Goal: Task Accomplishment & Management: Manage account settings

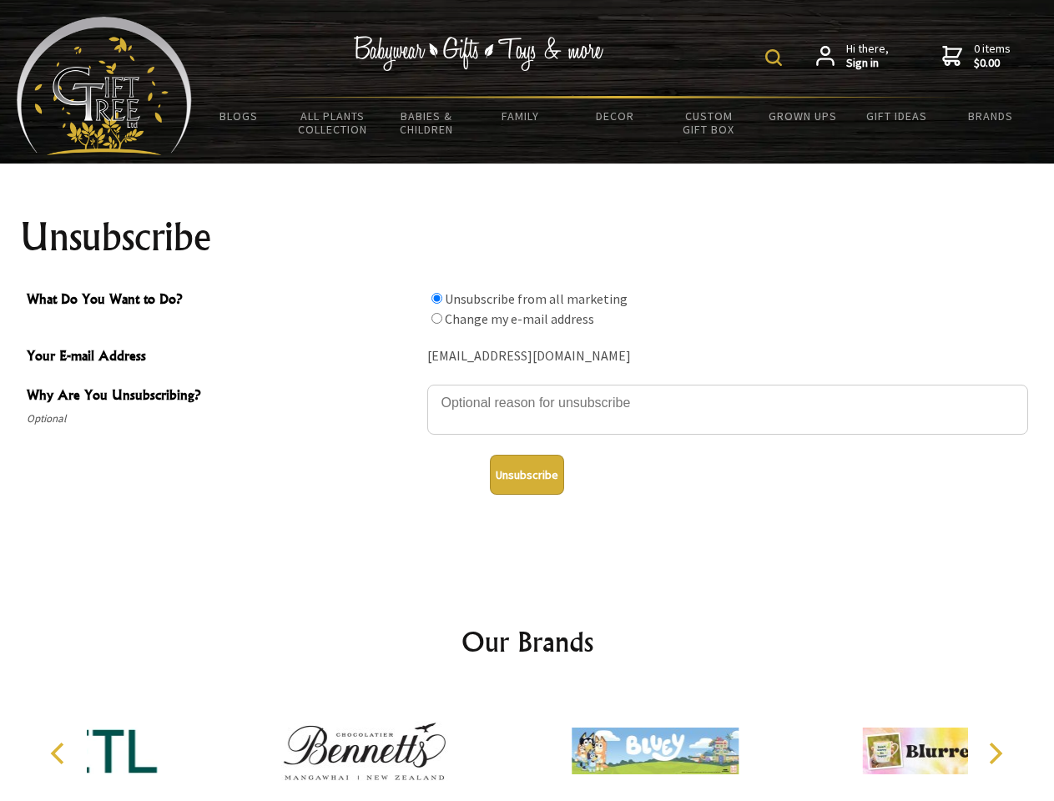
click at [776, 58] on img at bounding box center [773, 57] width 17 height 17
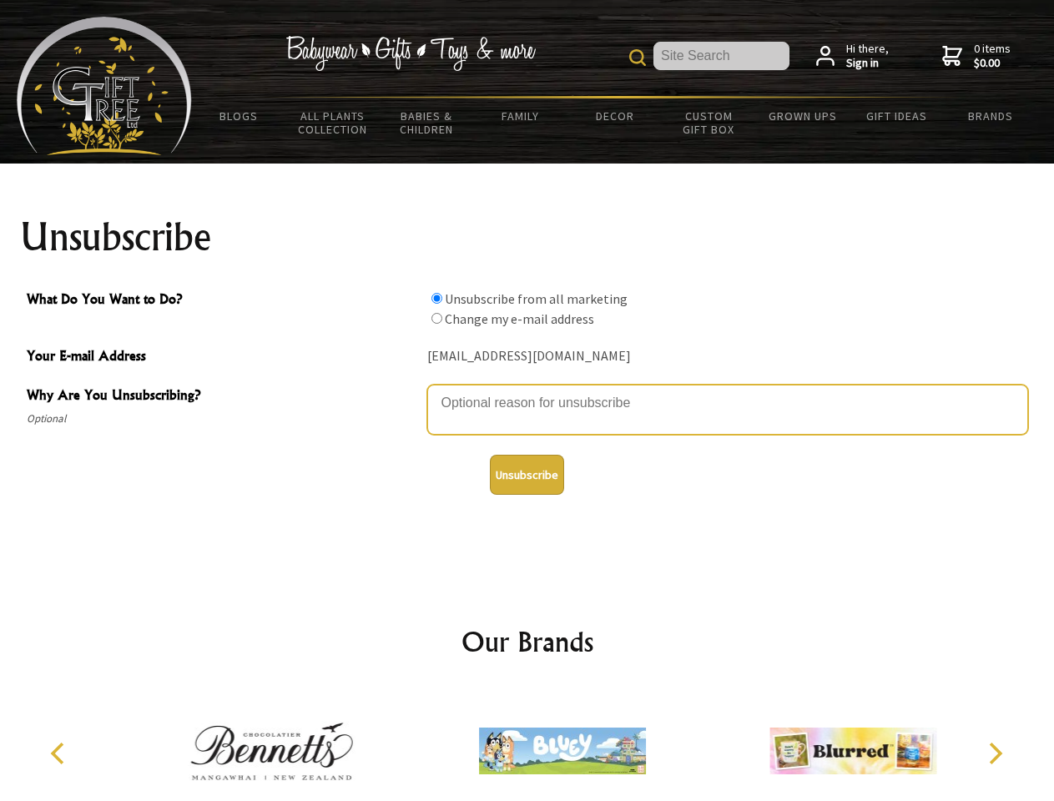
click at [527, 391] on textarea "Why Are You Unsubscribing?" at bounding box center [727, 410] width 601 height 50
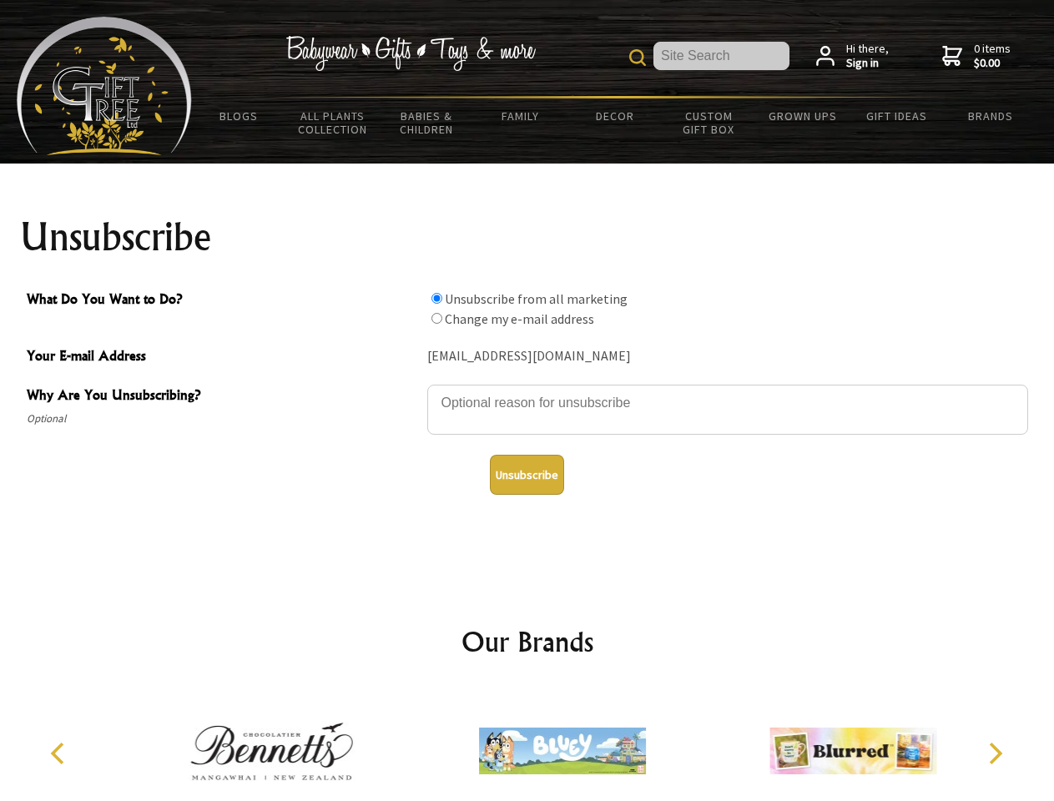
click at [436, 298] on input "What Do You Want to Do?" at bounding box center [436, 298] width 11 height 11
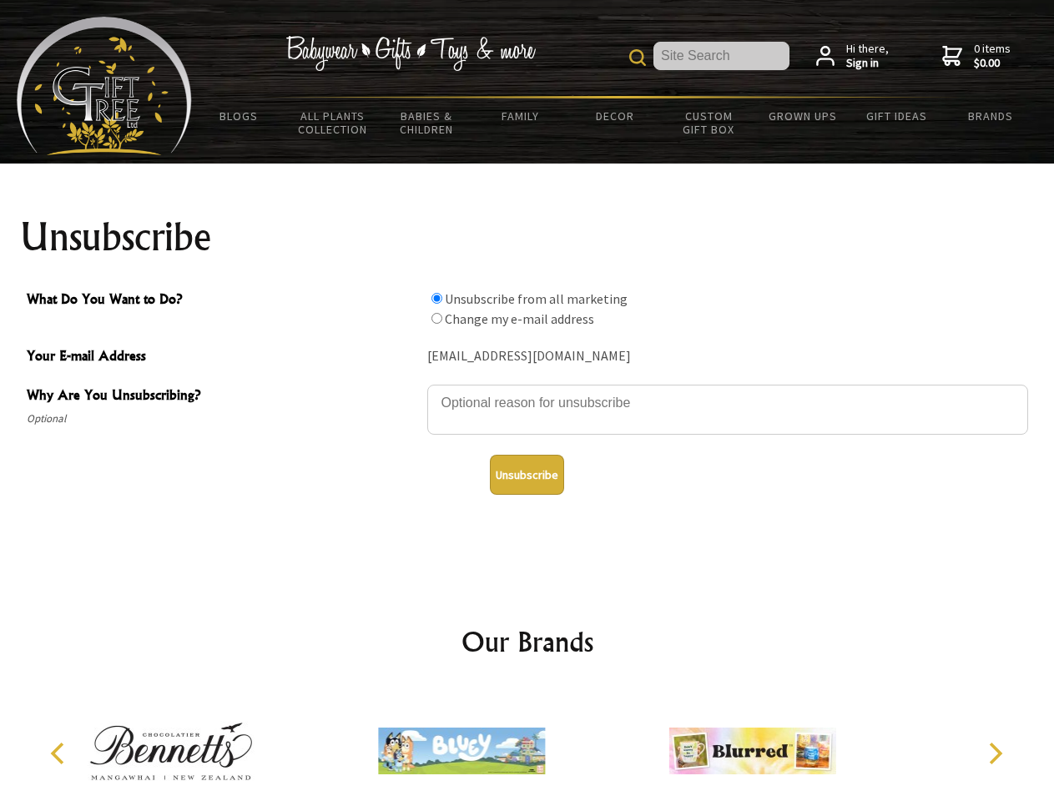
click at [436, 318] on input "What Do You Want to Do?" at bounding box center [436, 318] width 11 height 11
radio input "true"
click at [527, 475] on button "Unsubscribe" at bounding box center [527, 475] width 74 height 40
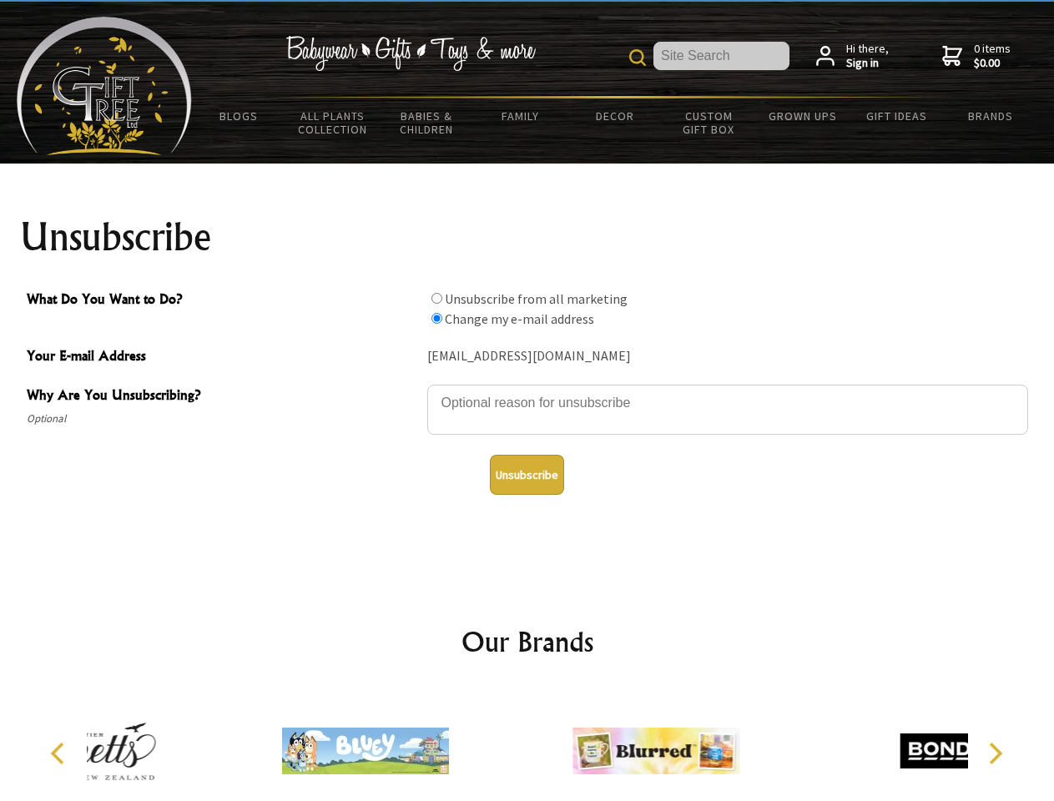
click at [60, 753] on icon "Previous" at bounding box center [59, 754] width 22 height 22
click at [995, 753] on icon "Next" at bounding box center [994, 754] width 22 height 22
